Goal: Task Accomplishment & Management: Manage account settings

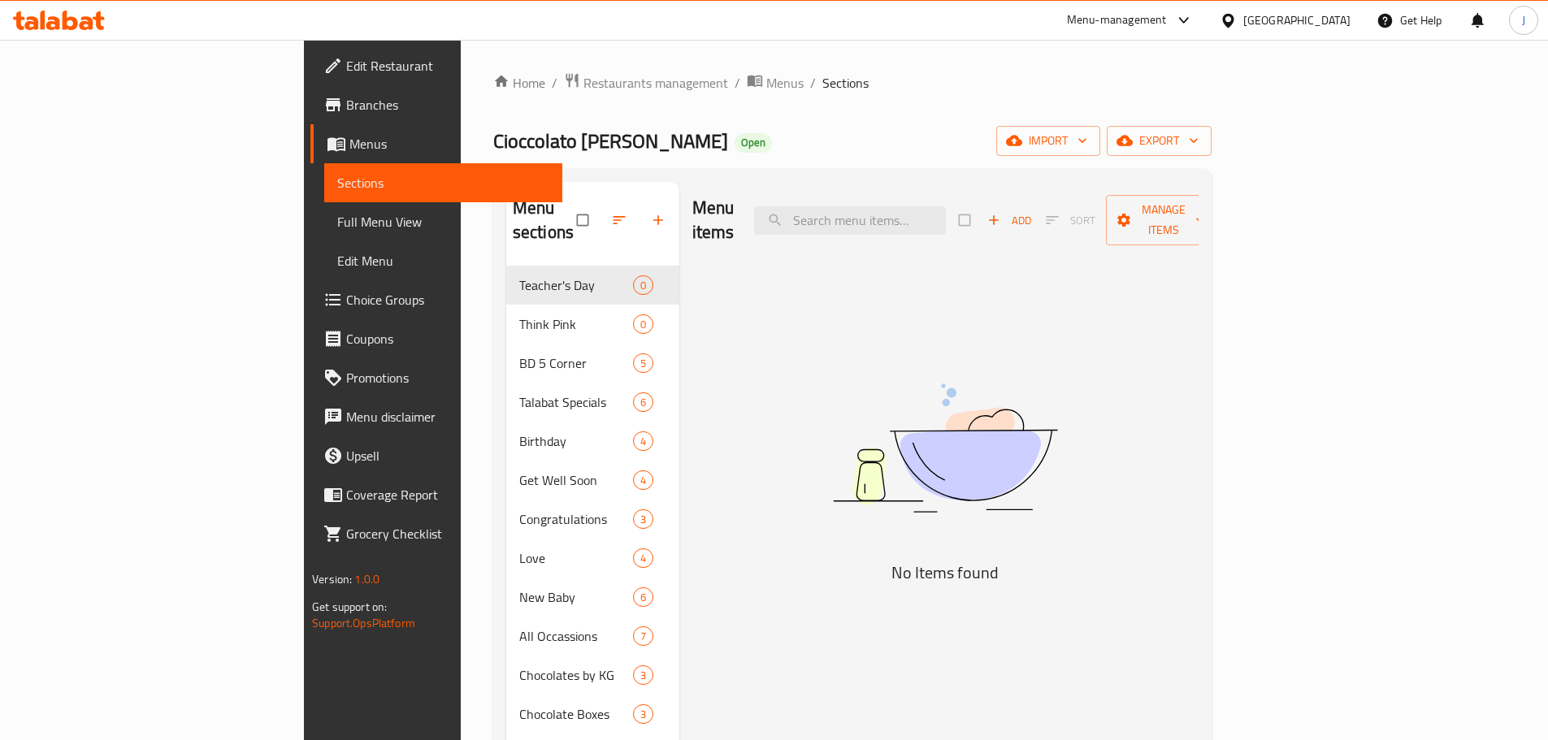
click at [495, 70] on div "Home / Restaurants management / Menus / Sections Cioccolato [PERSON_NAME] Open …" at bounding box center [852, 530] width 783 height 980
click at [583, 93] on span "Restaurants management" at bounding box center [655, 83] width 145 height 20
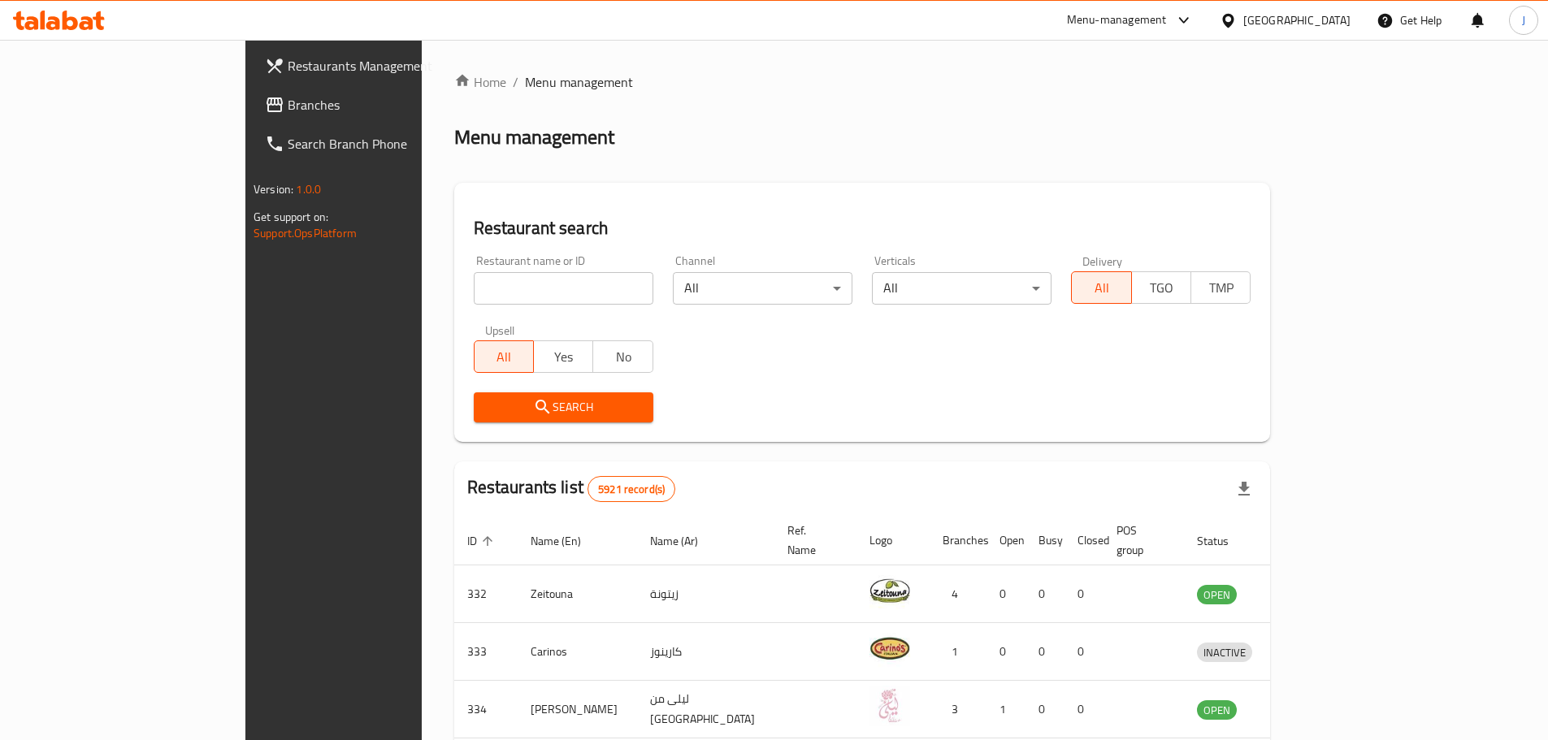
click at [454, 290] on div "Home / Menu management Menu management Restaurant search Restaurant name or ID …" at bounding box center [862, 631] width 817 height 1119
click at [474, 290] on input "search" at bounding box center [564, 288] width 180 height 33
click button "Search" at bounding box center [564, 407] width 180 height 30
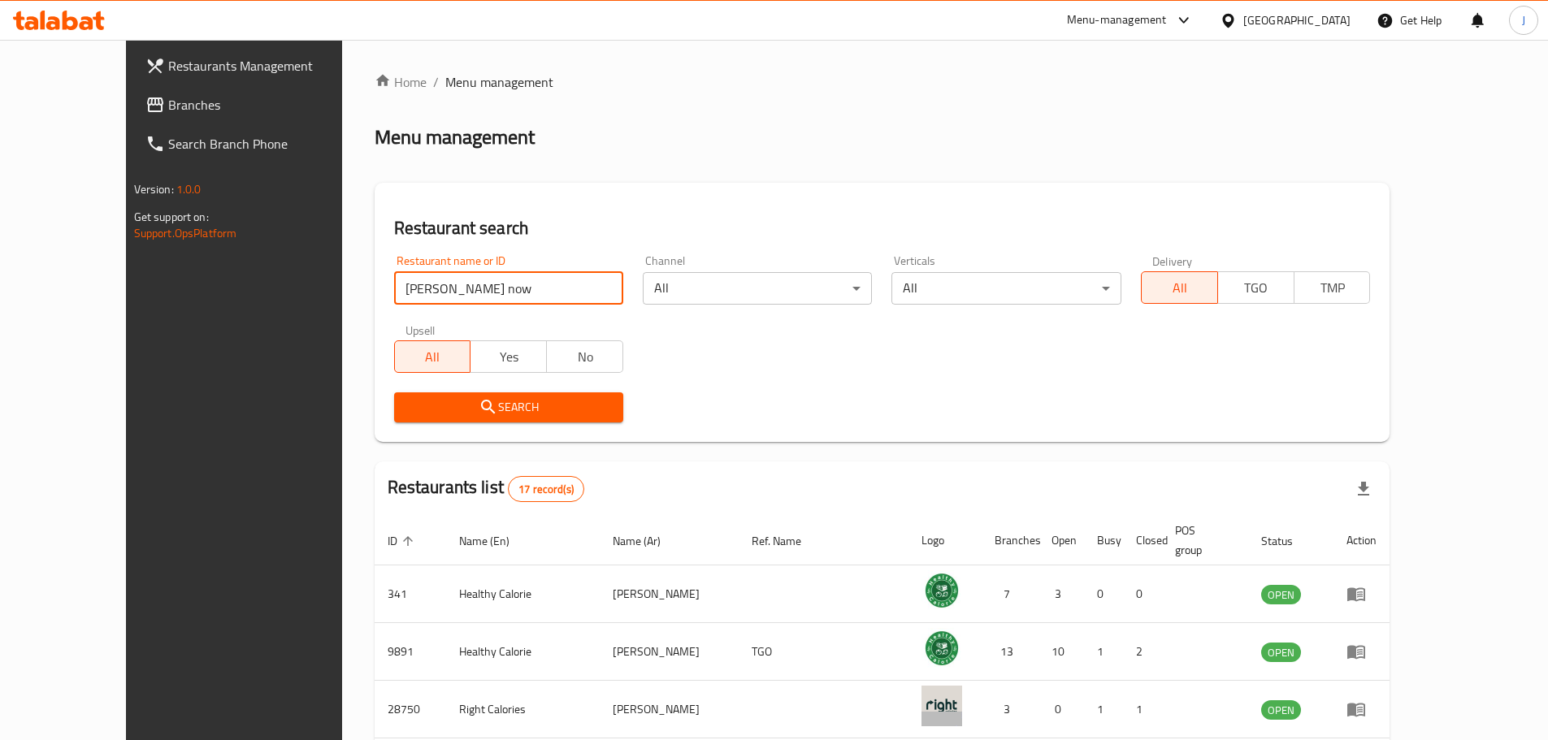
type input "[PERSON_NAME] now"
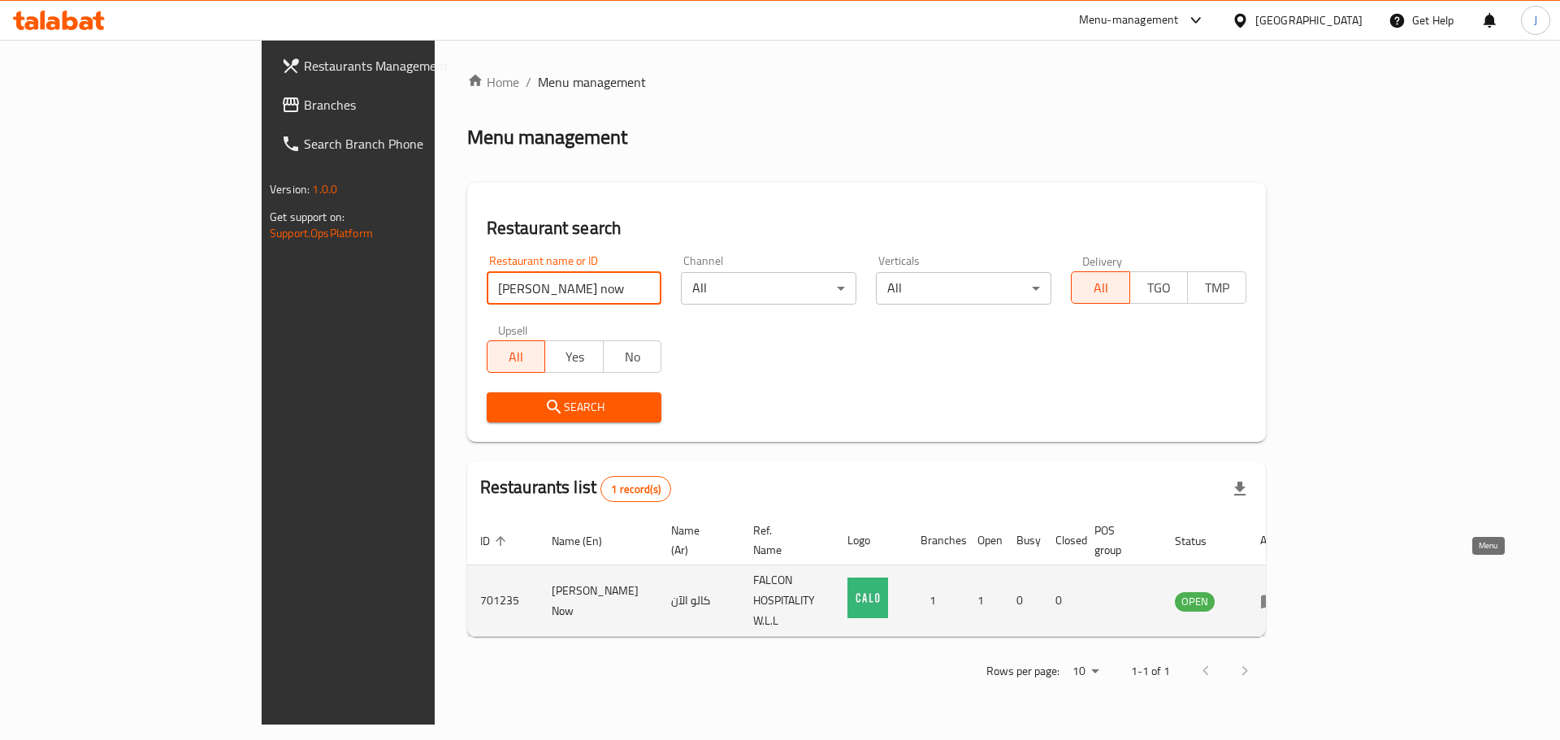
click at [1279, 595] on icon "enhanced table" at bounding box center [1270, 602] width 18 height 14
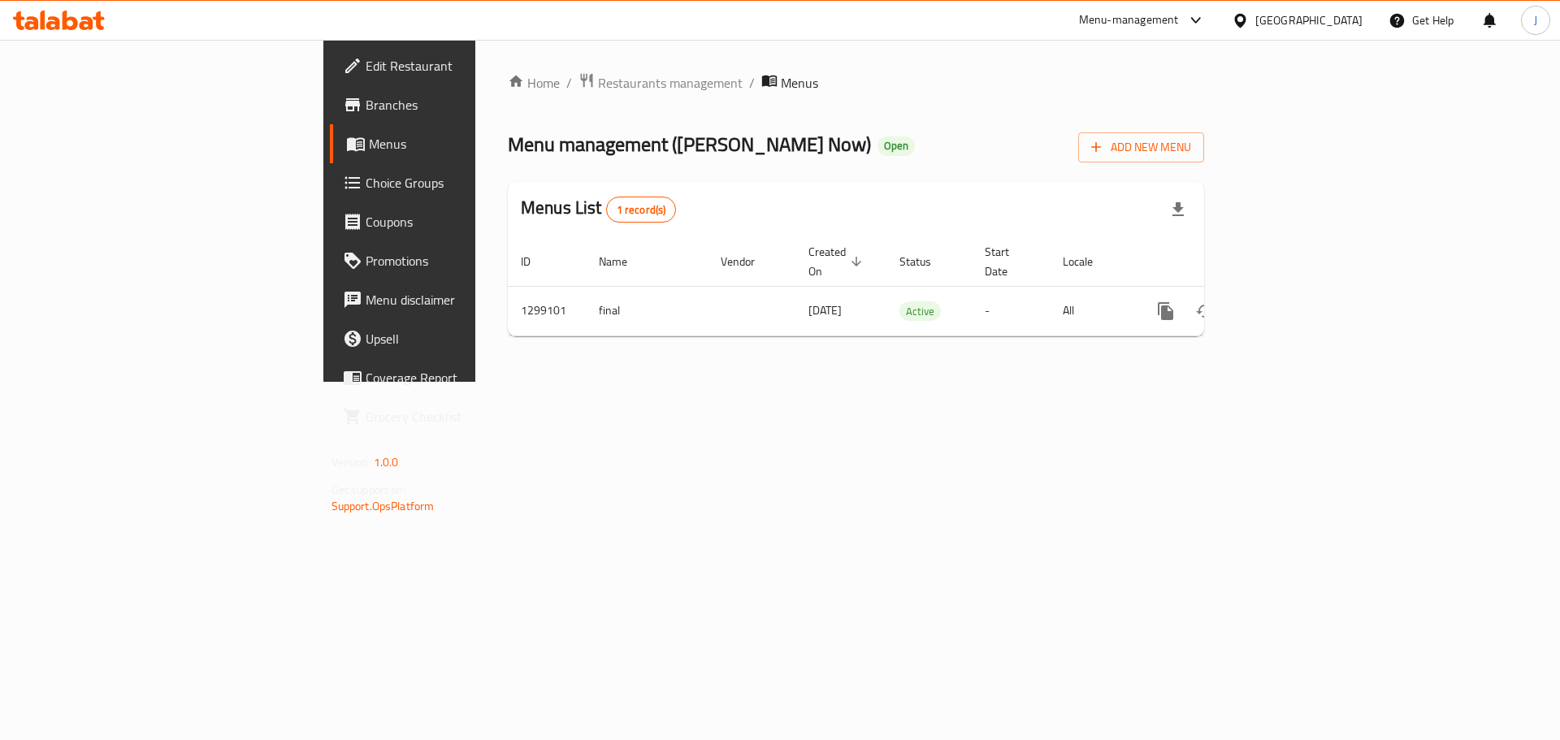
click at [366, 64] on span "Edit Restaurant" at bounding box center [469, 66] width 206 height 20
